Goal: Task Accomplishment & Management: Manage account settings

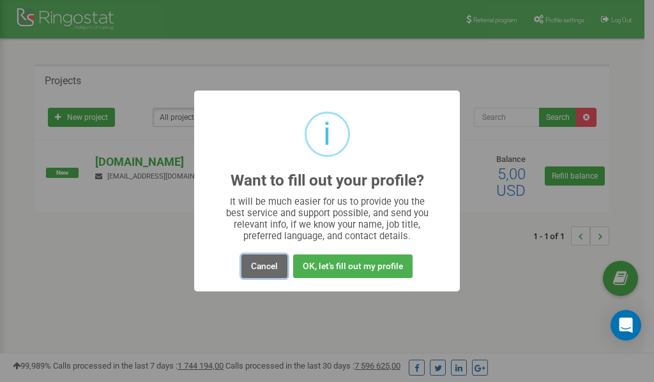
click at [268, 268] on button "Cancel" at bounding box center [264, 267] width 46 height 24
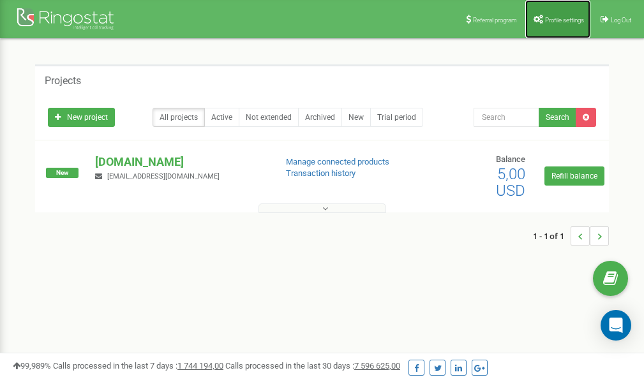
click at [555, 19] on span "Profile settings" at bounding box center [564, 20] width 39 height 7
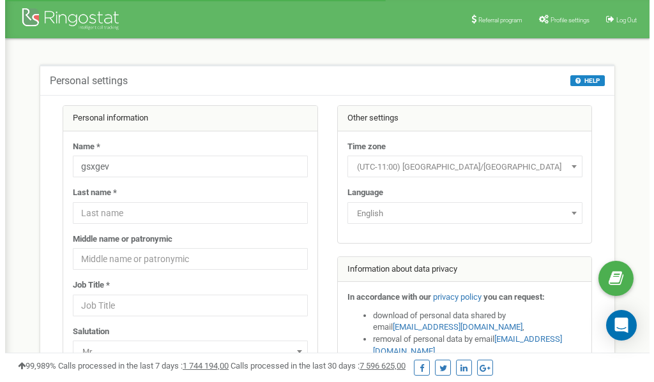
scroll to position [64, 0]
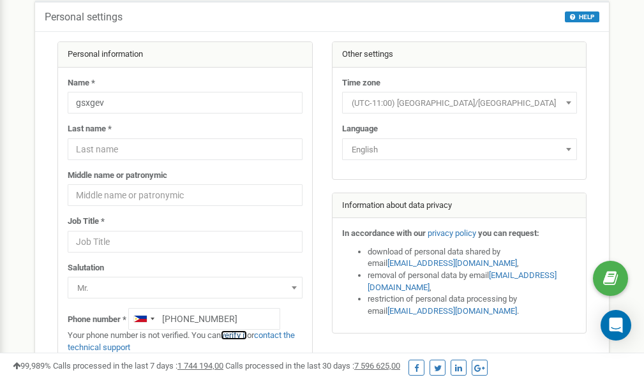
click at [241, 335] on link "verify it" at bounding box center [234, 336] width 26 height 10
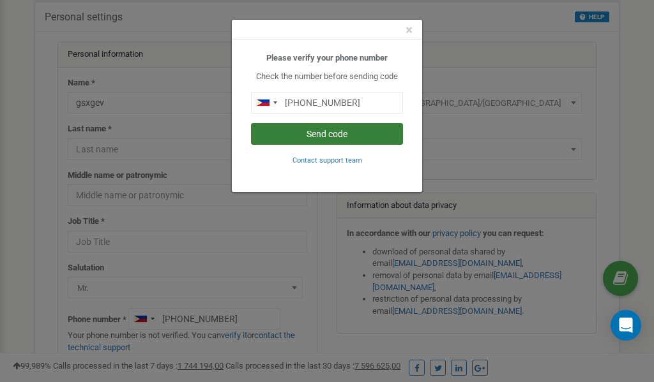
click at [331, 135] on button "Send code" at bounding box center [327, 134] width 152 height 22
